Goal: Task Accomplishment & Management: Manage account settings

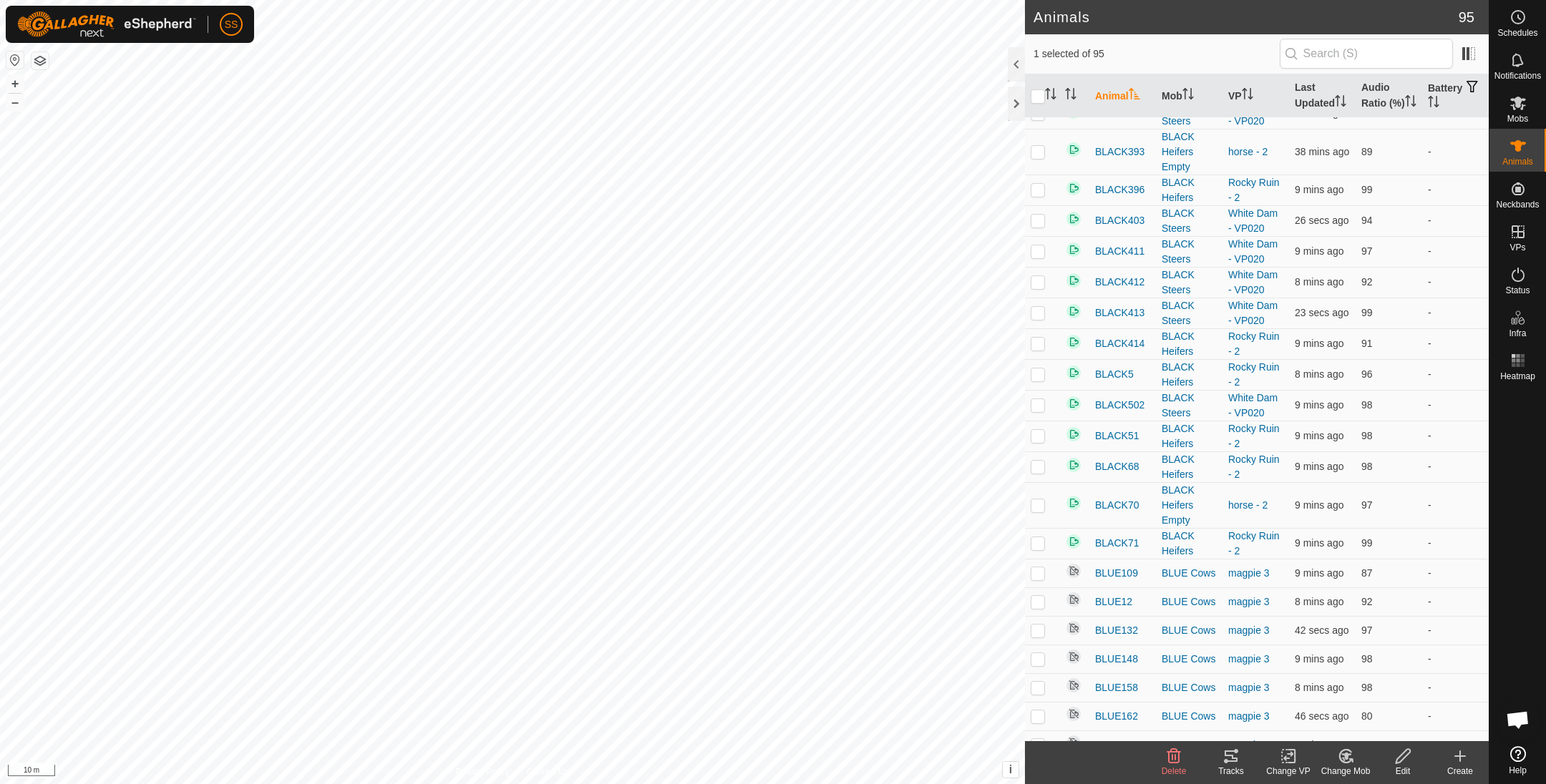
scroll to position [1251, 0]
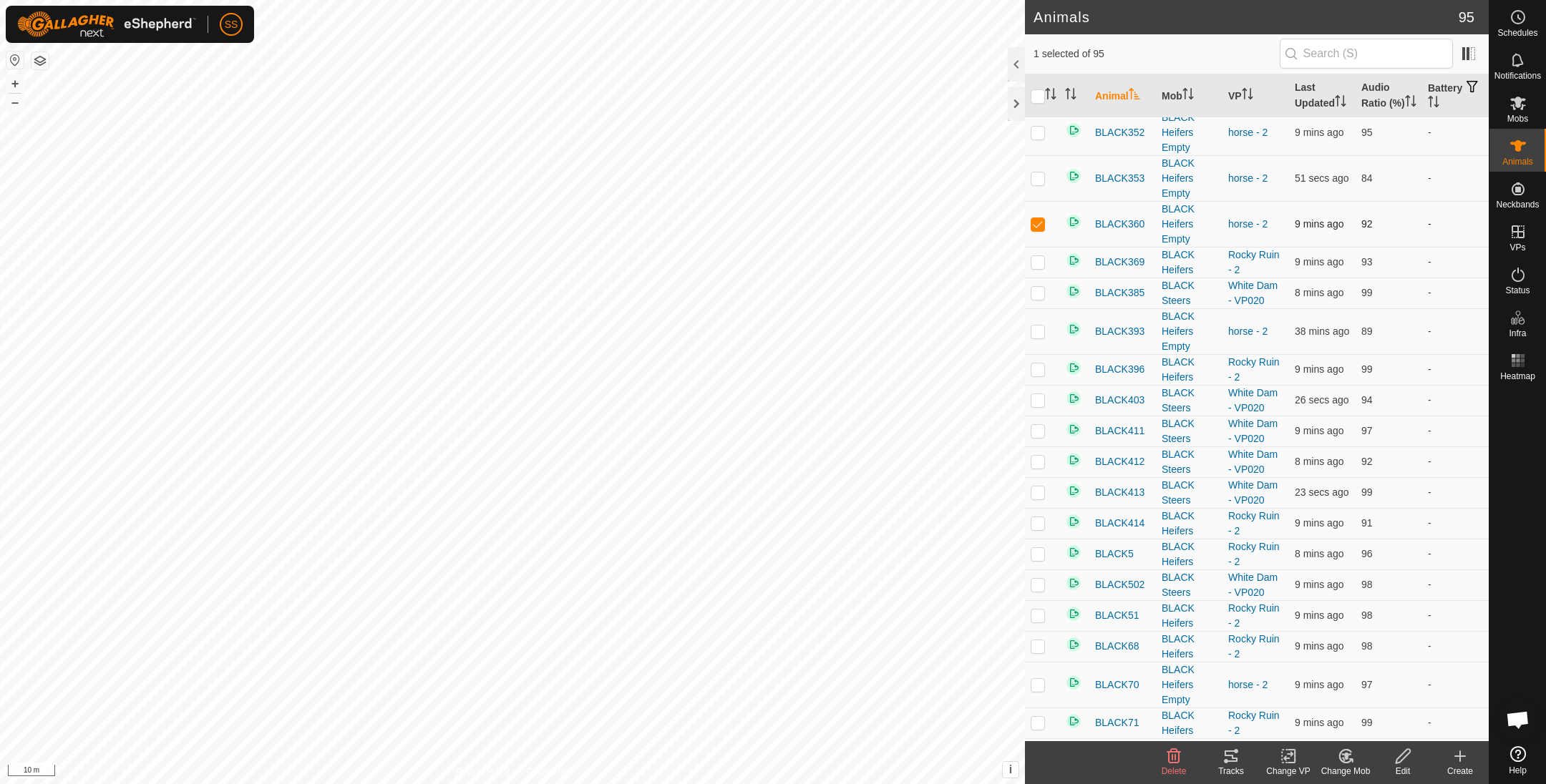
click at [1037, 238] on td at bounding box center [1042, 224] width 34 height 46
checkbox input "false"
click at [1231, 751] on icon at bounding box center [1231, 756] width 13 height 11
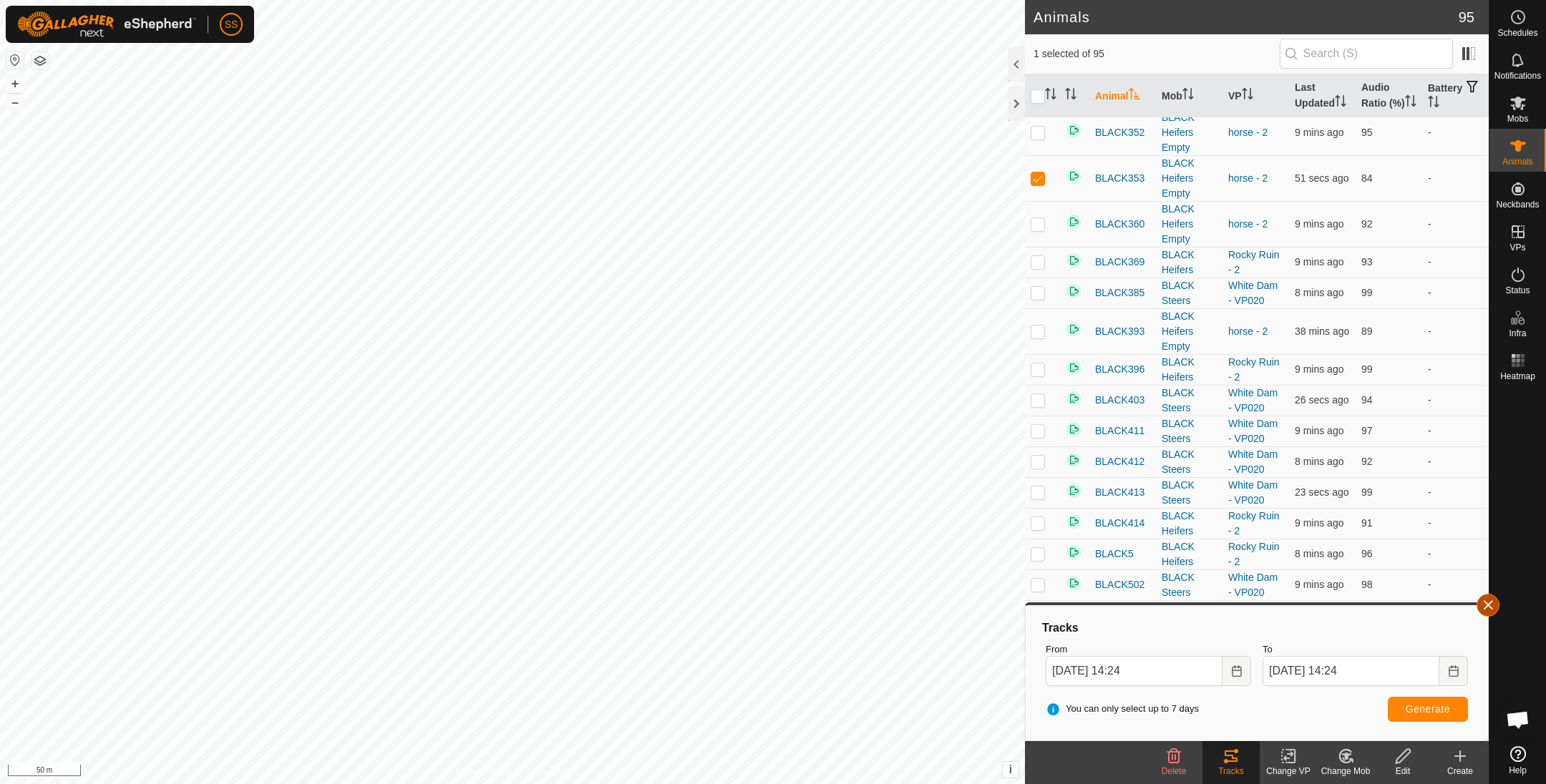
click at [1488, 603] on button "button" at bounding box center [1488, 605] width 23 height 23
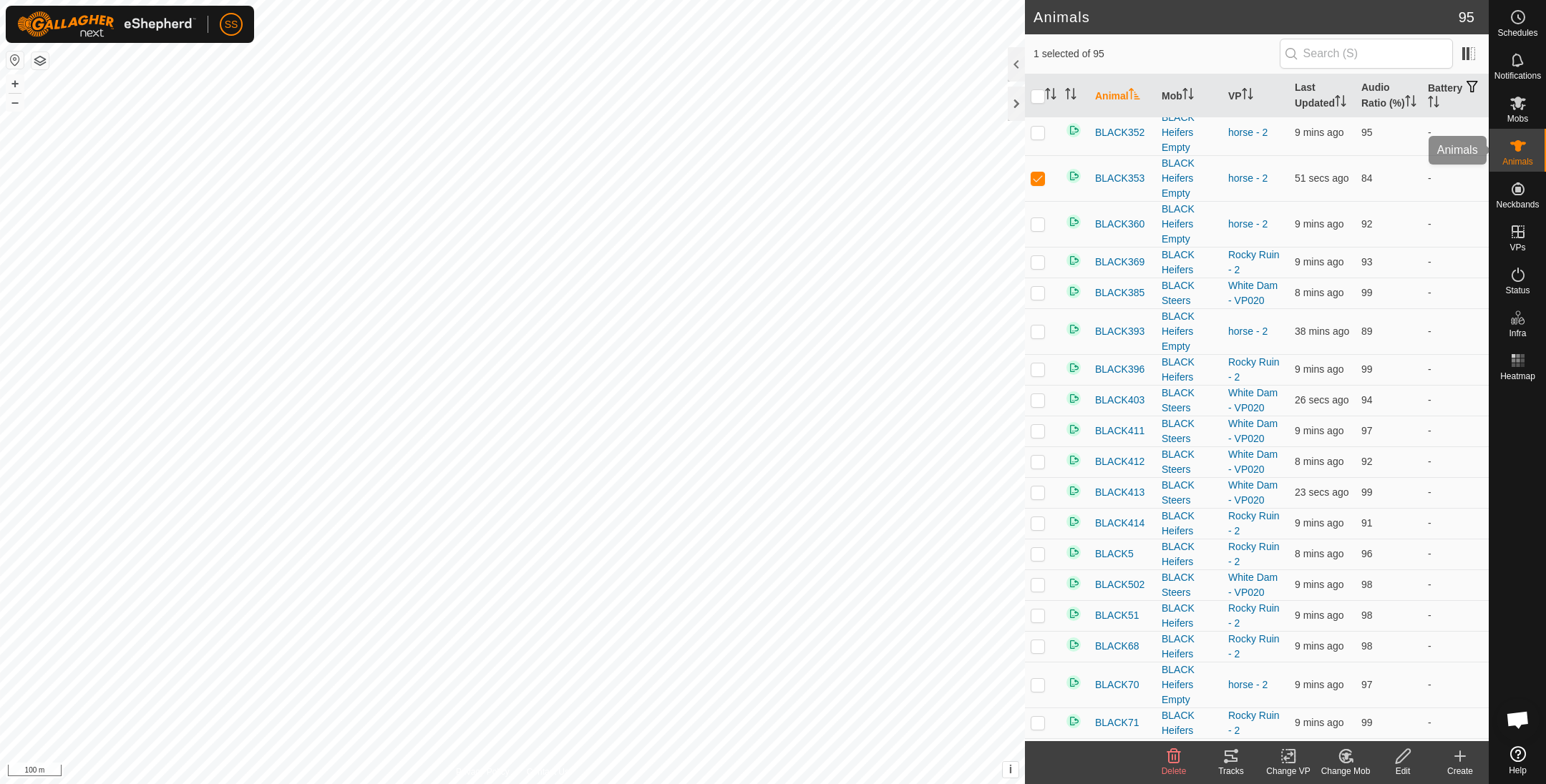
click at [1520, 159] on span "Animals" at bounding box center [1517, 161] width 31 height 9
click at [1032, 178] on p-checkbox at bounding box center [1037, 178] width 14 height 11
checkbox input "false"
